Goal: Transaction & Acquisition: Purchase product/service

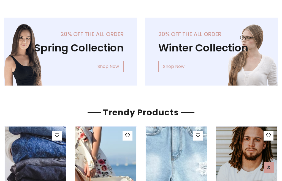
scroll to position [28, 0]
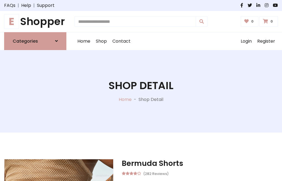
click at [35, 21] on h1 "E Shopper" at bounding box center [35, 21] width 62 height 12
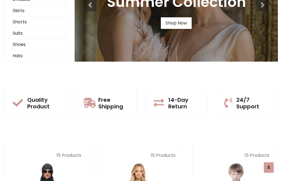
scroll to position [53, 0]
